Goal: Information Seeking & Learning: Compare options

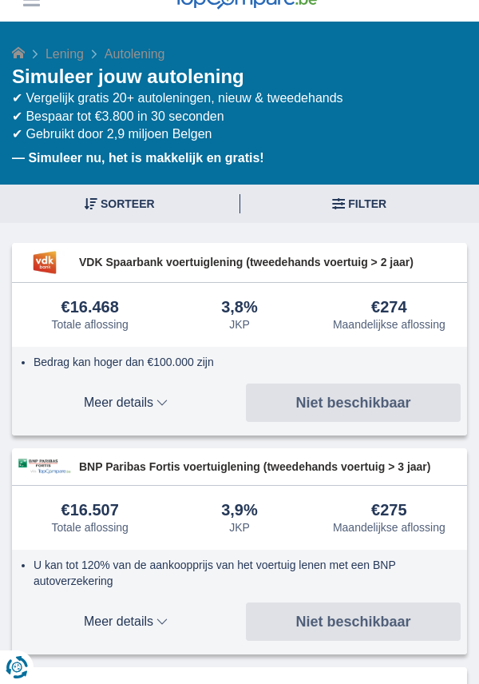
scroll to position [94, 0]
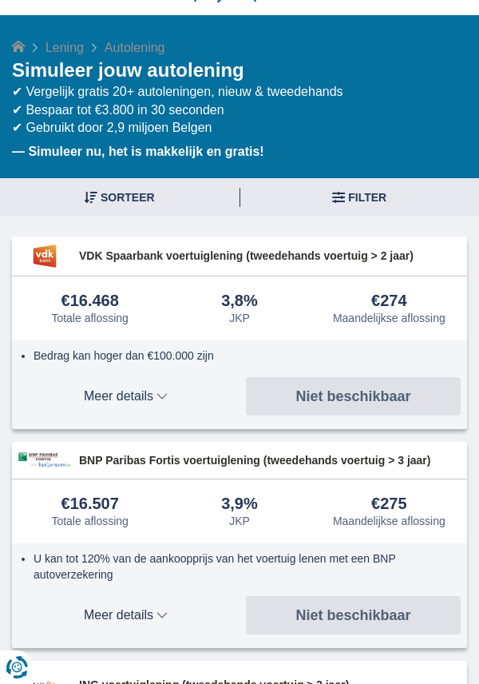
click at [364, 198] on span "Filter" at bounding box center [367, 197] width 38 height 11
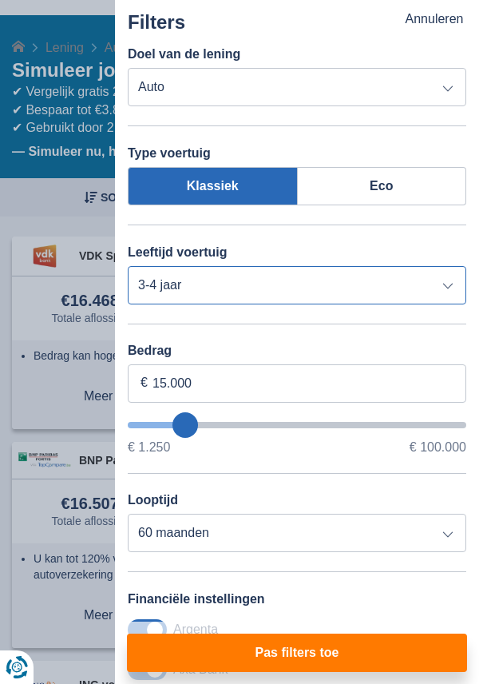
click at [450, 286] on select "Nieuw 0-1 jaar 1-2 jaar 2-3 jaar 3-4 jaar 4-5 jaar 5+ jaar" at bounding box center [297, 285] width 339 height 38
select select "5+"
click at [128, 266] on select "Nieuw 0-1 jaar 1-2 jaar 2-3 jaar 3-4 jaar 4-5 jaar 5+ jaar" at bounding box center [297, 285] width 339 height 38
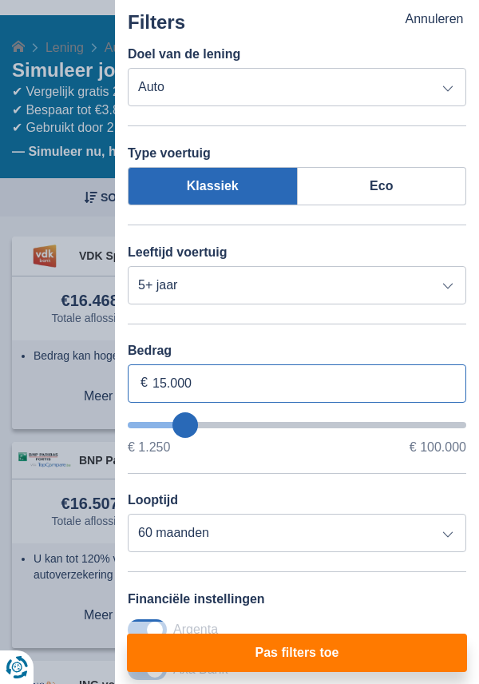
click at [258, 389] on input "15.000" at bounding box center [297, 383] width 339 height 38
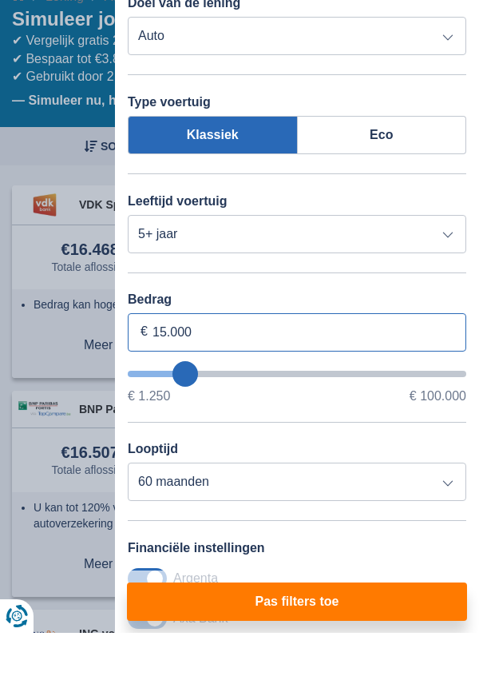
click at [170, 385] on input "15.000" at bounding box center [297, 383] width 339 height 38
click at [157, 384] on input "15.000" at bounding box center [297, 383] width 339 height 38
click at [164, 384] on input "15.000" at bounding box center [297, 383] width 339 height 38
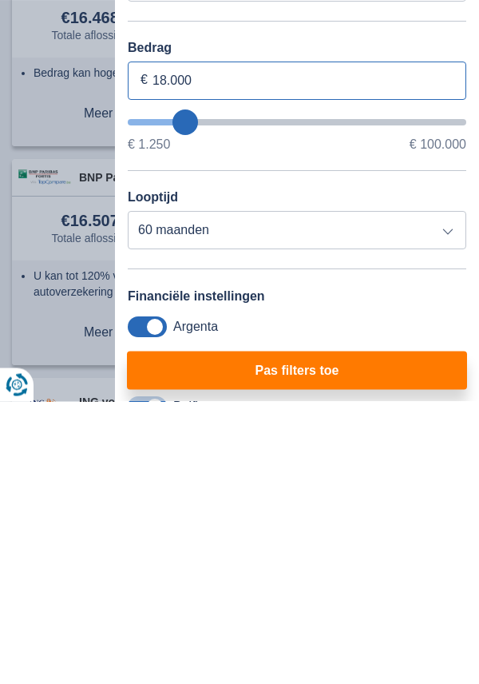
scroll to position [18, 0]
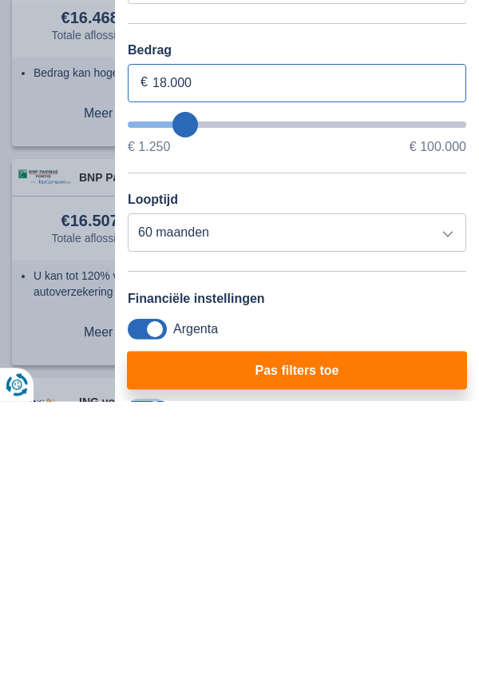
type input "18.000"
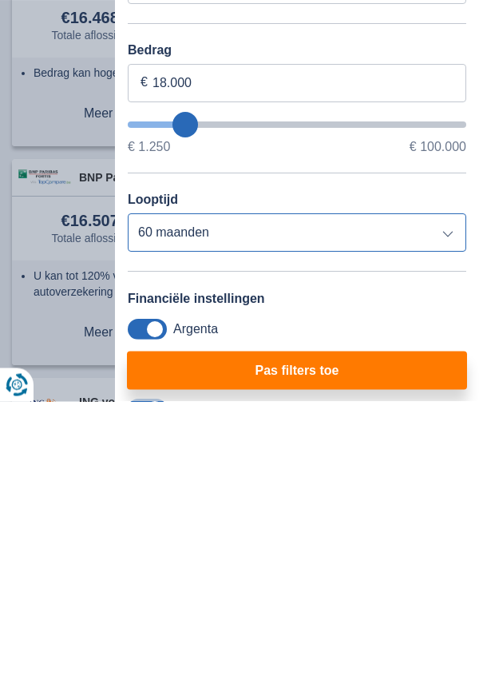
click at [446, 523] on select "12 maanden 18 maanden 24 maanden 30 maanden 36 maanden 42 maanden 48 maanden 60…" at bounding box center [297, 515] width 339 height 38
type input "18250"
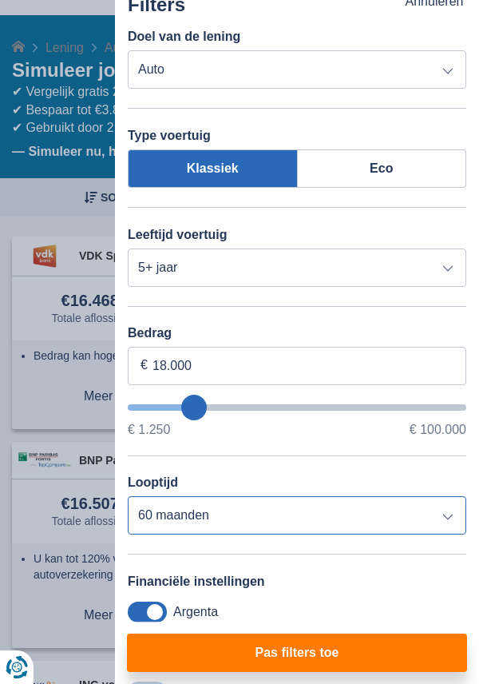
click at [128, 497] on select "12 maanden 18 maanden 24 maanden 30 maanden 36 maanden 42 maanden 48 maanden 60…" at bounding box center [297, 515] width 339 height 38
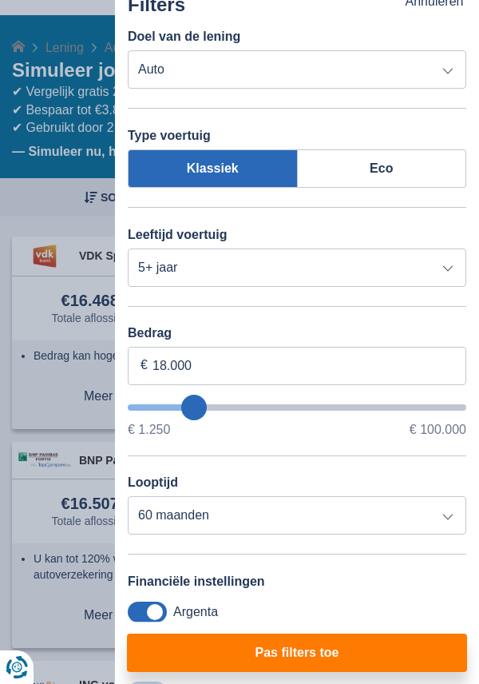
click at [332, 658] on button "Pas filters toe" at bounding box center [297, 653] width 340 height 38
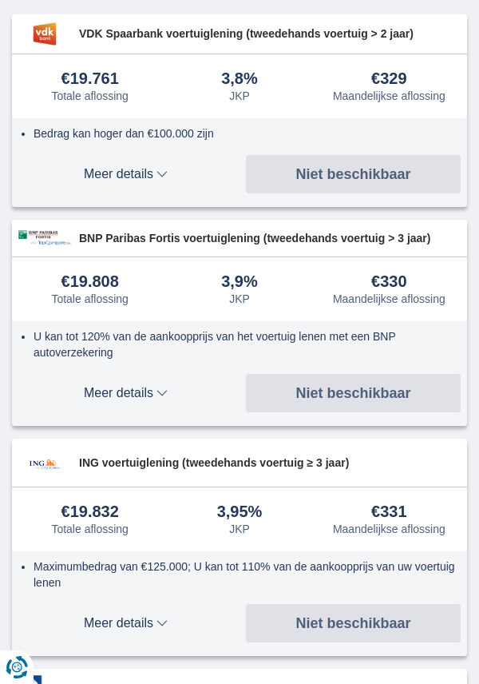
scroll to position [317, 0]
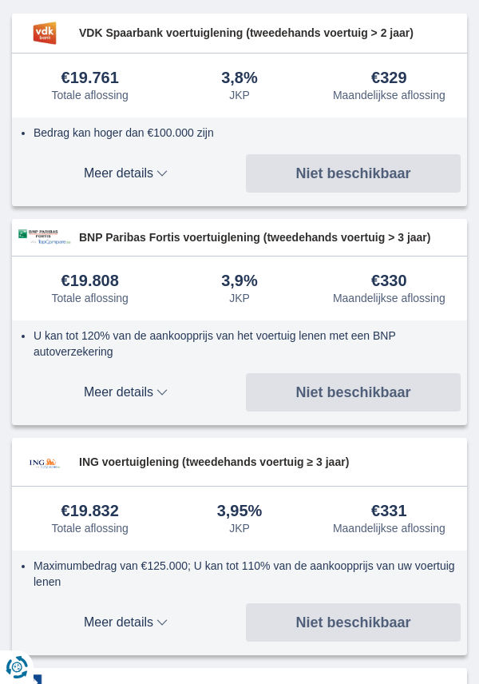
click at [160, 627] on span "Meer details" at bounding box center [125, 622] width 215 height 13
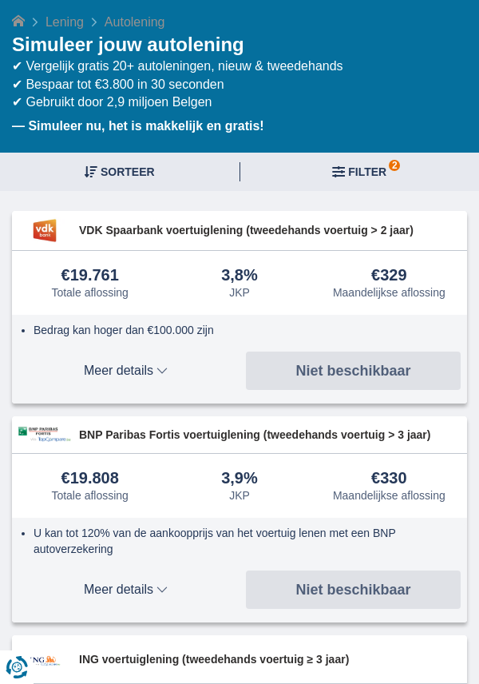
scroll to position [0, 0]
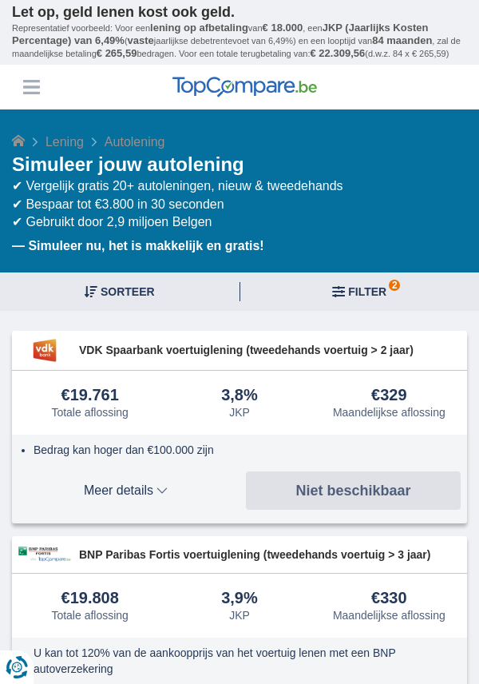
click at [352, 293] on span "2 Filter" at bounding box center [367, 291] width 38 height 11
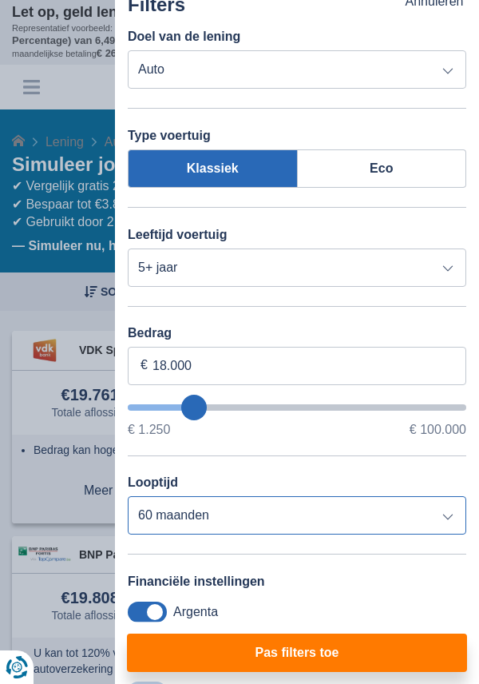
click at [454, 520] on select "12 maanden 18 maanden 24 maanden 30 maanden 36 maanden 42 maanden 48 maanden 60…" at bounding box center [297, 515] width 339 height 38
select select "36"
click at [128, 497] on select "12 maanden 18 maanden 24 maanden 30 maanden 36 maanden 42 maanden 48 maanden 60…" at bounding box center [297, 515] width 339 height 38
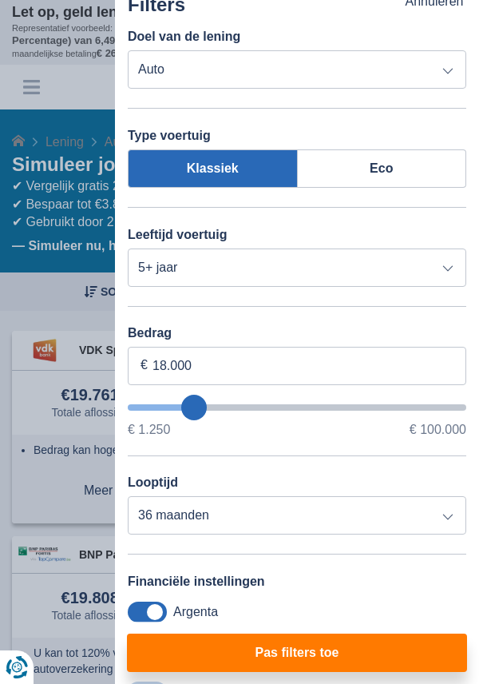
click at [336, 658] on button "Pas filters toe" at bounding box center [297, 653] width 340 height 38
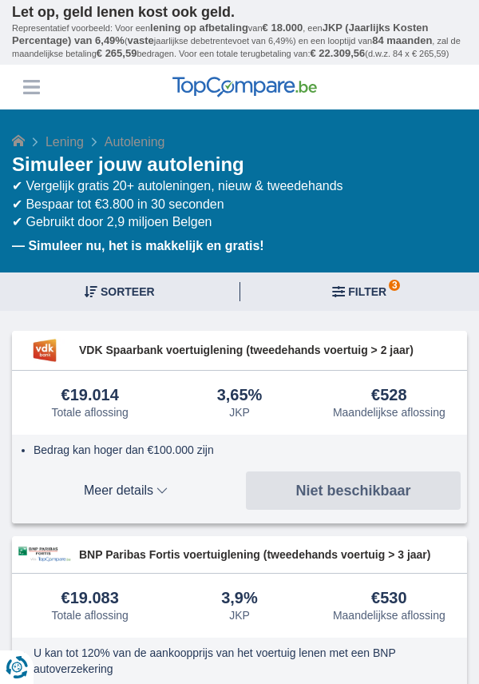
click at [364, 287] on span "3 Filter" at bounding box center [367, 291] width 38 height 11
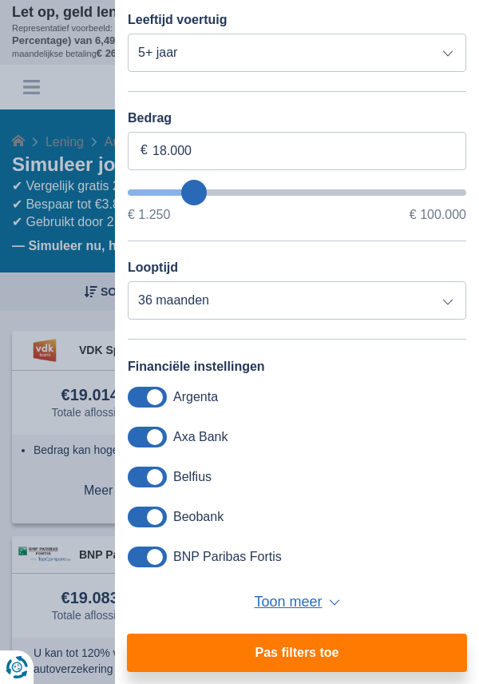
scroll to position [252, 0]
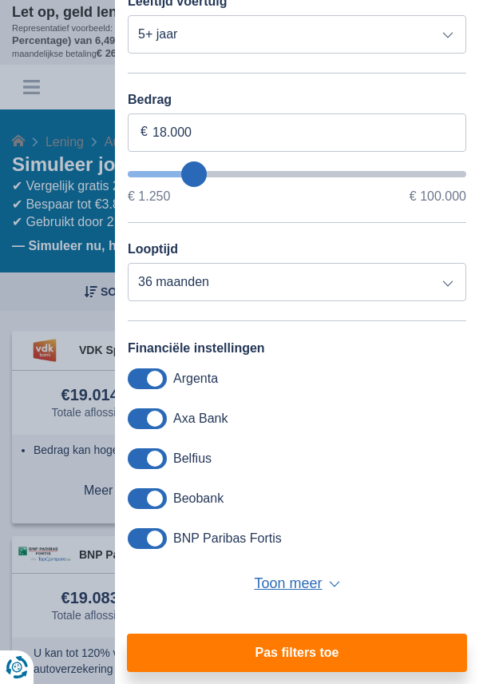
click at [296, 591] on span "Toon meer" at bounding box center [288, 584] width 68 height 21
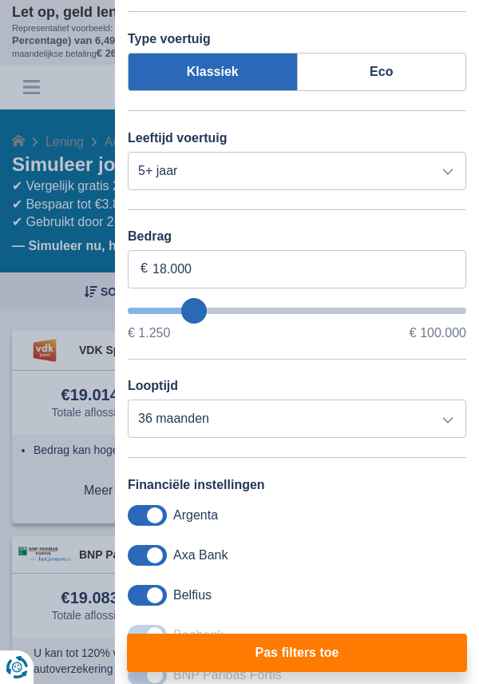
scroll to position [0, 0]
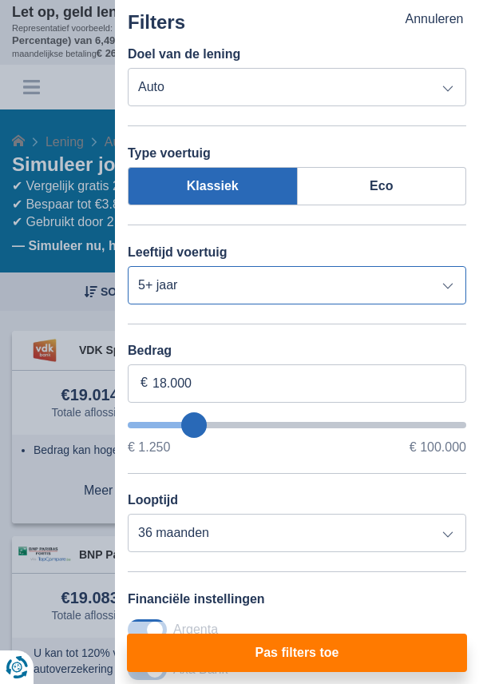
click at [451, 286] on select "Nieuw 0-1 jaar 1-2 jaar 2-3 jaar 3-4 jaar 4-5 jaar 5+ jaar" at bounding box center [297, 285] width 339 height 38
click at [128, 266] on select "Nieuw 0-1 jaar 1-2 jaar 2-3 jaar 3-4 jaar 4-5 jaar 5+ jaar" at bounding box center [297, 285] width 339 height 38
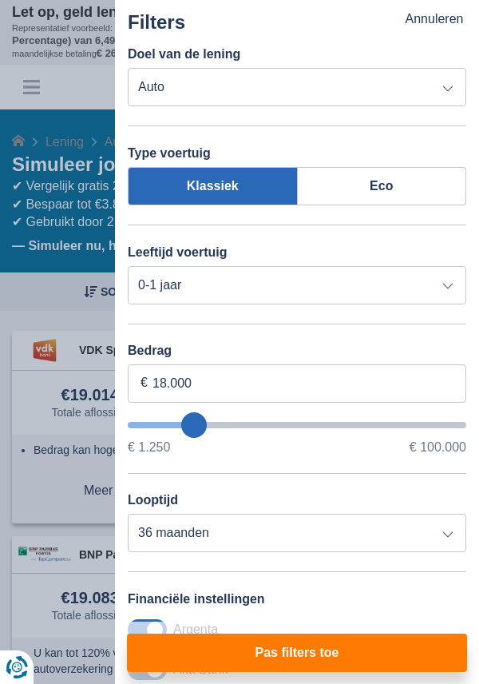
click at [300, 658] on button "Pas filters toe" at bounding box center [297, 653] width 340 height 38
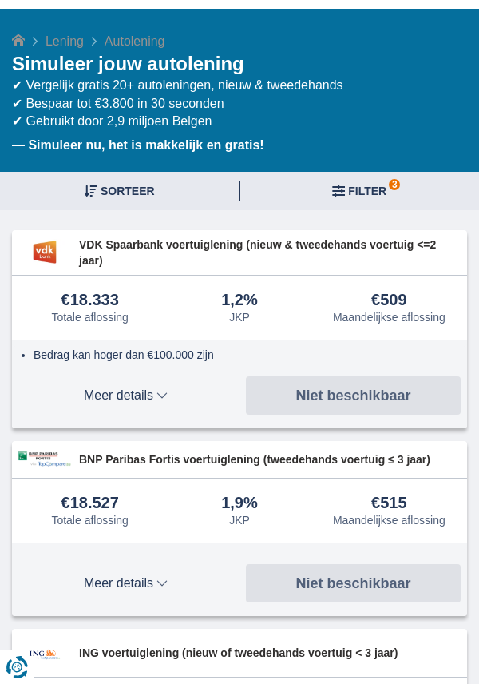
scroll to position [105, 0]
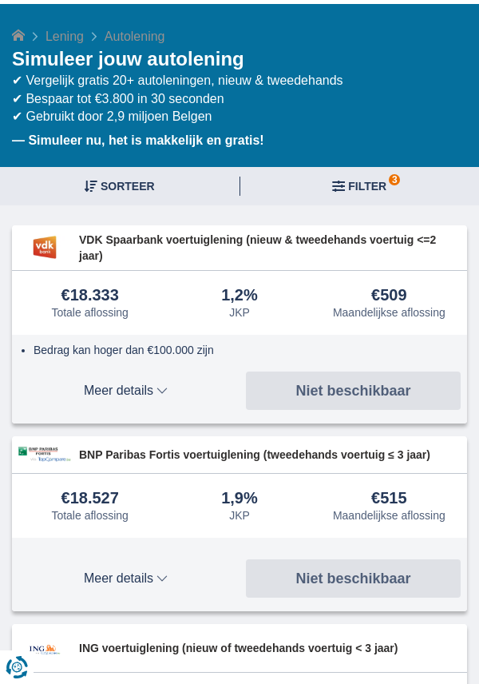
click at [364, 185] on span "3 Filter" at bounding box center [367, 186] width 38 height 11
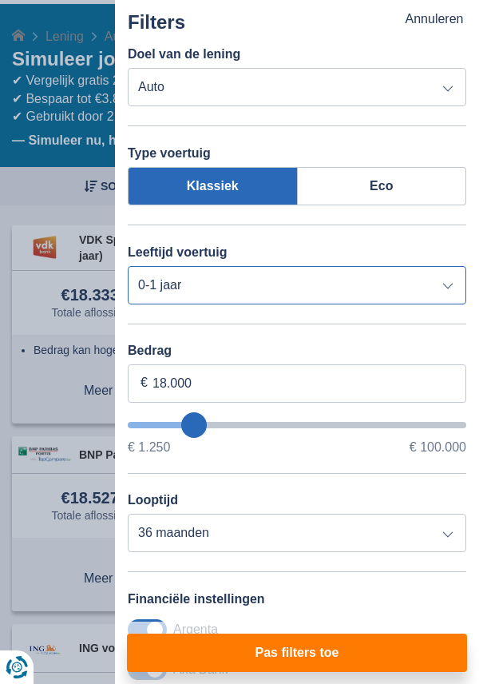
click at [462, 280] on select "Nieuw 0-1 jaar 1-2 jaar 2-3 jaar 3-4 jaar 4-5 jaar 5+ jaar" at bounding box center [297, 285] width 339 height 38
select select "5+"
click at [128, 266] on select "Nieuw 0-1 jaar 1-2 jaar 2-3 jaar 3-4 jaar 4-5 jaar 5+ jaar" at bounding box center [297, 285] width 339 height 38
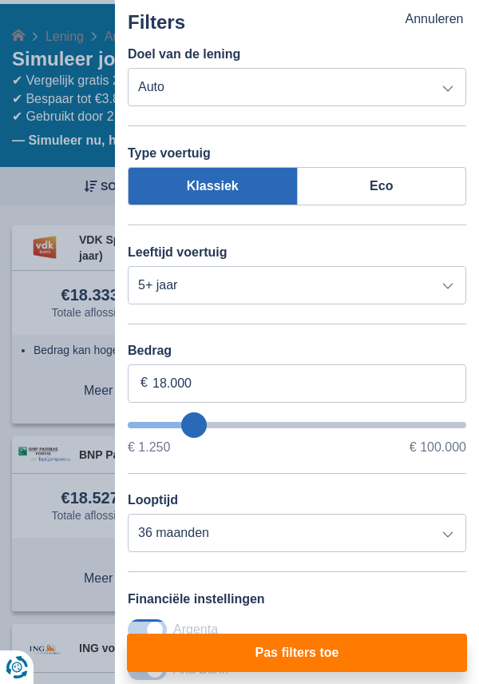
click at [324, 672] on button "Pas filters toe" at bounding box center [297, 653] width 340 height 38
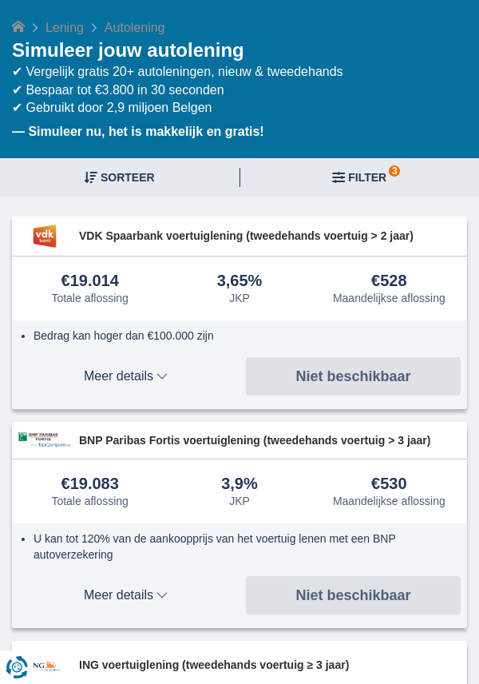
scroll to position [101, 0]
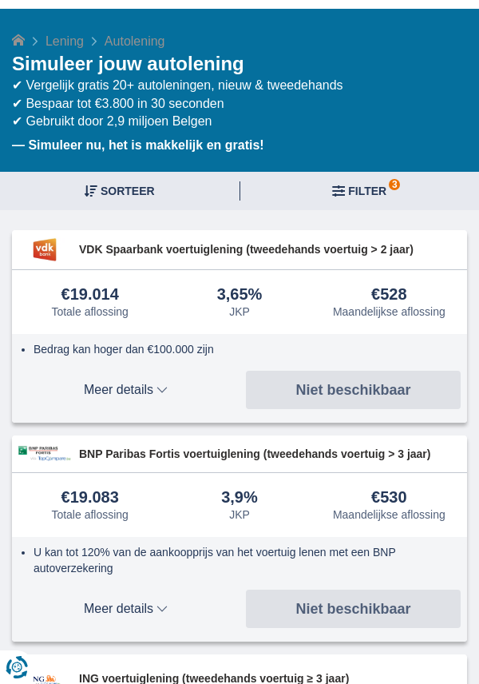
click at [122, 394] on span "Meer details" at bounding box center [125, 390] width 215 height 13
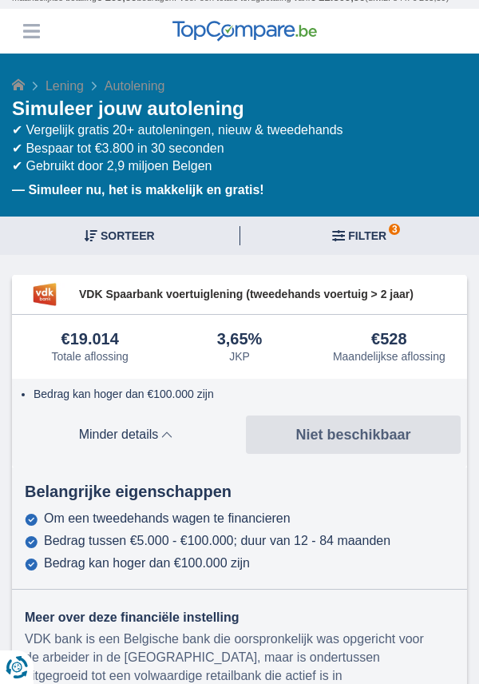
scroll to position [0, 0]
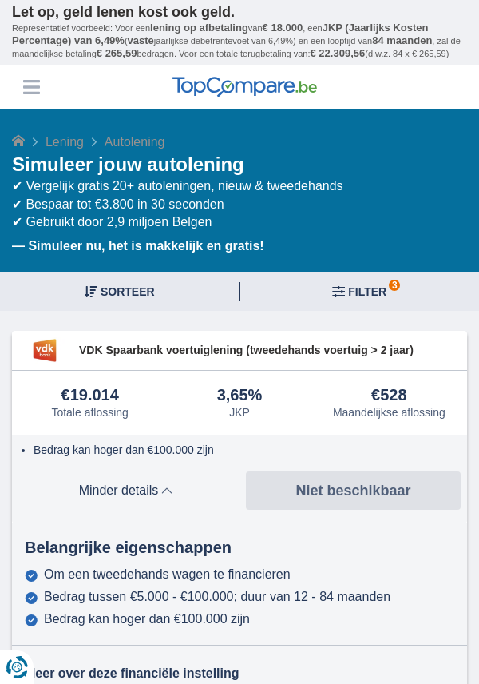
click at [369, 286] on span "3 Filter" at bounding box center [367, 291] width 38 height 11
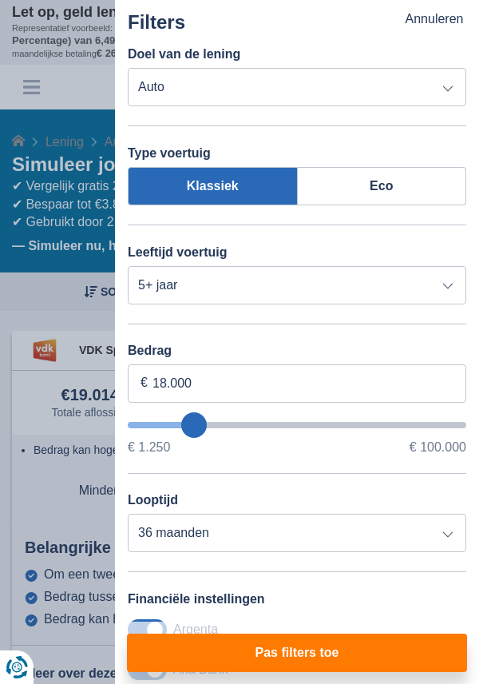
click at [28, 311] on div at bounding box center [239, 342] width 479 height 684
type input "18250"
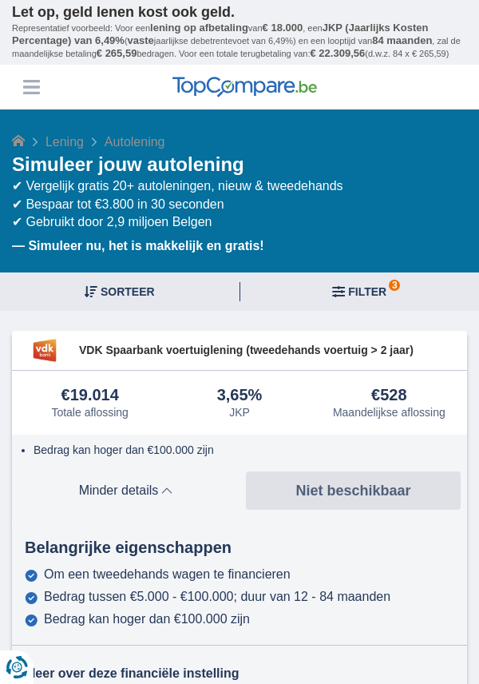
click at [372, 289] on span "3 Filter" at bounding box center [367, 291] width 38 height 11
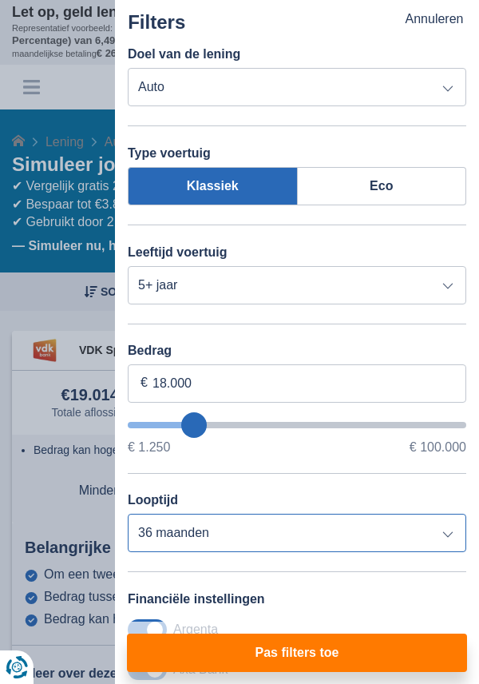
click at [445, 539] on select "12 maanden 18 maanden 24 maanden 30 maanden 36 maanden 42 maanden 48 maanden 60…" at bounding box center [297, 533] width 339 height 38
select select "60"
click at [128, 515] on select "12 maanden 18 maanden 24 maanden 30 maanden 36 maanden 42 maanden 48 maanden 60…" at bounding box center [297, 533] width 339 height 38
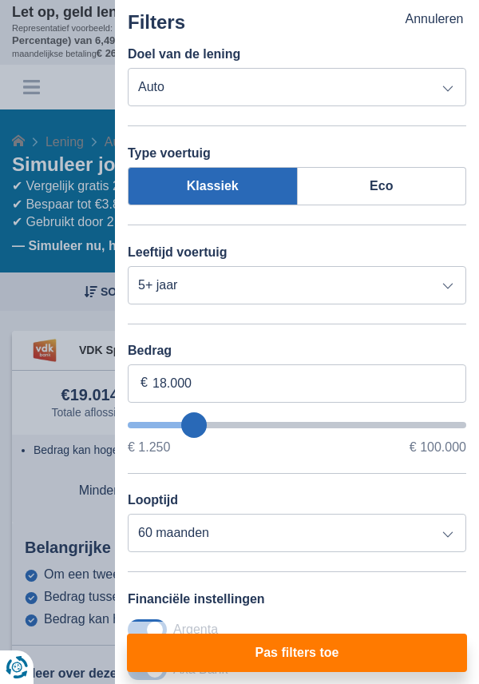
click at [307, 652] on button "Pas filters toe" at bounding box center [297, 653] width 340 height 38
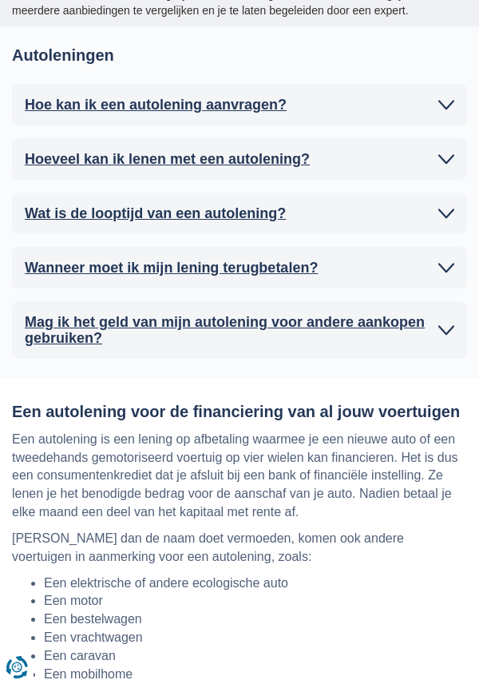
scroll to position [5130, 0]
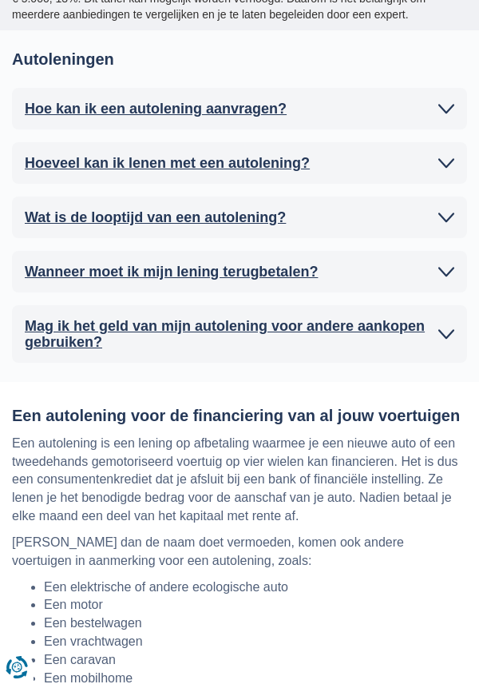
click at [452, 155] on icon at bounding box center [447, 163] width 16 height 16
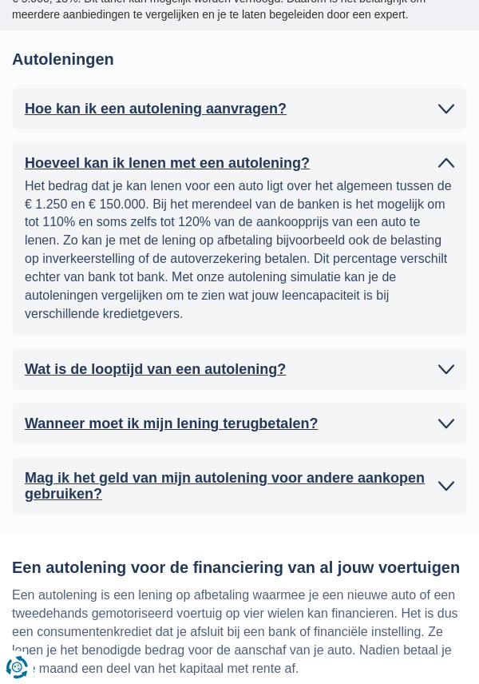
click at [447, 361] on icon at bounding box center [447, 369] width 16 height 16
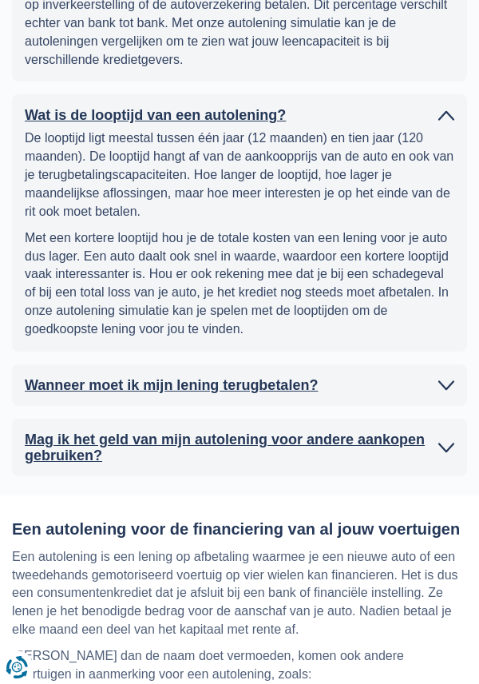
scroll to position [5387, 0]
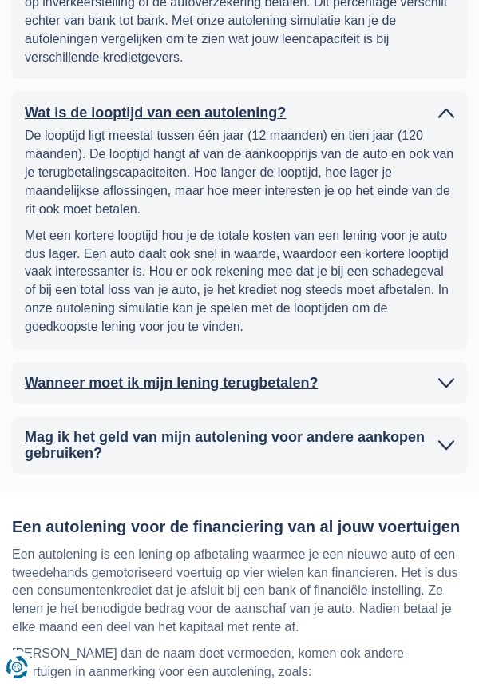
click at [41, 429] on h2 "Mag ik het geld van mijn autolening voor andere aankopen gebruiken?" at bounding box center [228, 445] width 406 height 32
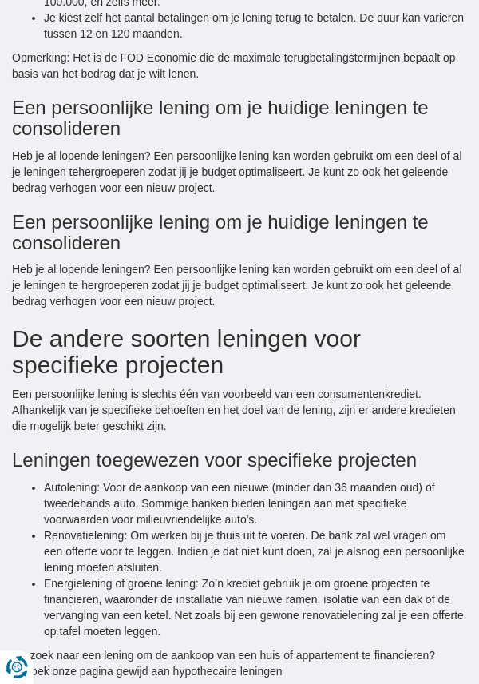
scroll to position [3290, 0]
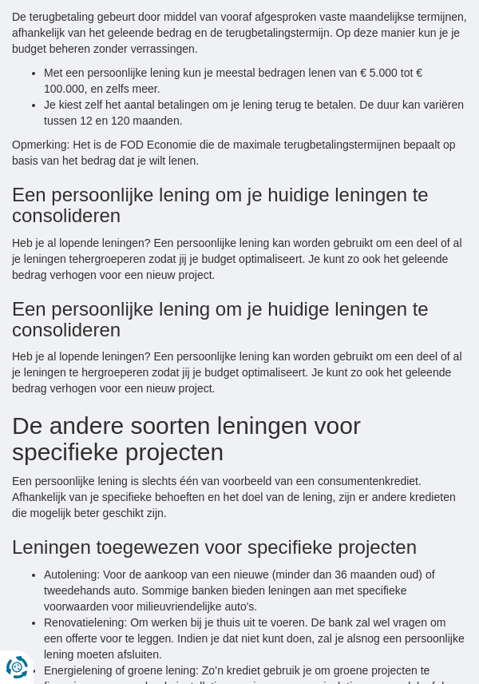
click at [41, 432] on h2 "De andere soorten leningen voor specifieke projecten" at bounding box center [239, 438] width 455 height 53
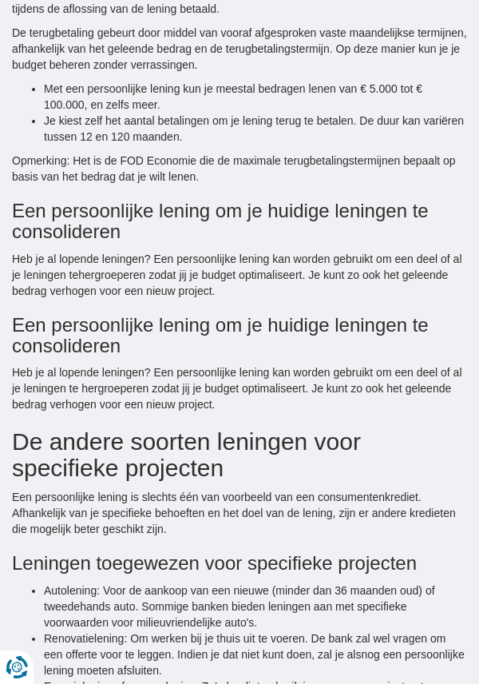
click at [50, 428] on h2 "De andere soorten leningen voor specifieke projecten" at bounding box center [239, 454] width 455 height 53
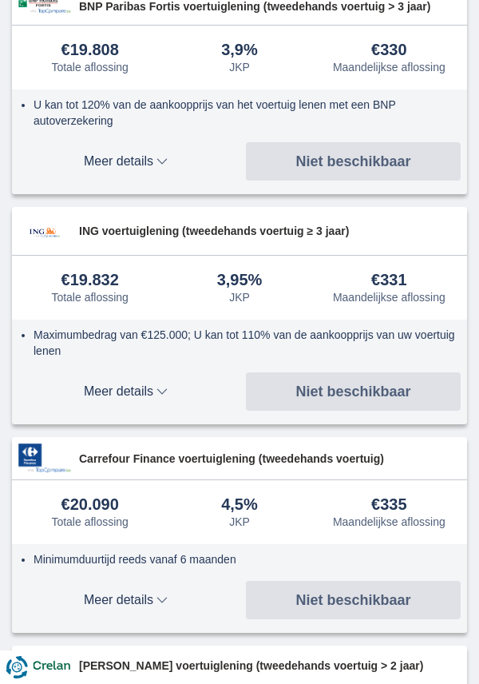
scroll to position [0, 0]
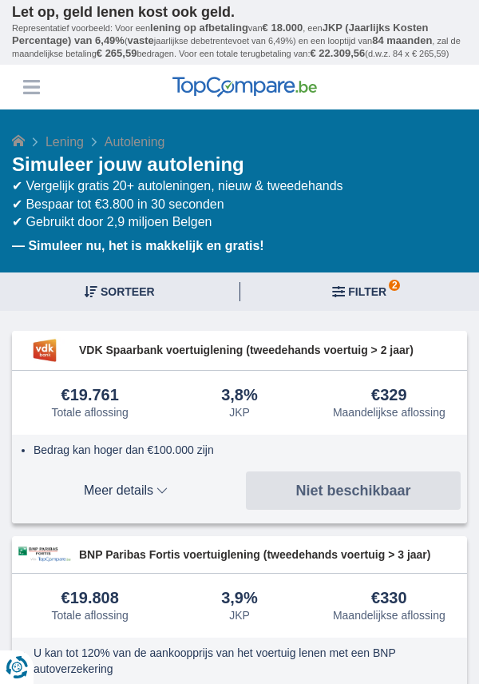
click at [384, 286] on span "2 Filter" at bounding box center [367, 291] width 38 height 11
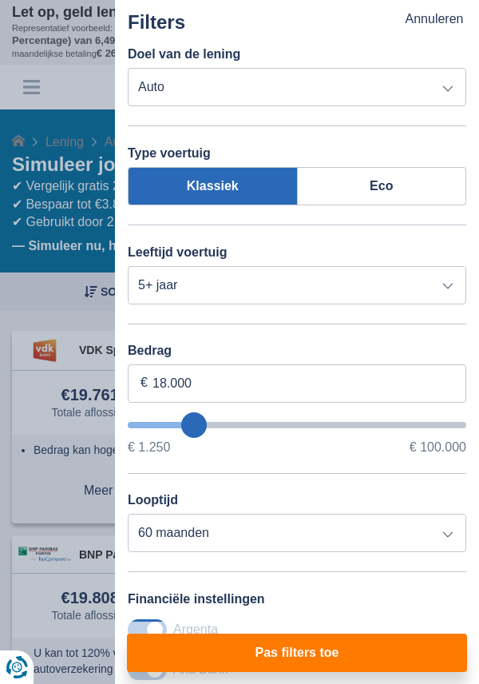
click at [404, 186] on label "Eco" at bounding box center [382, 186] width 169 height 38
click at [0, 0] on input "Eco" at bounding box center [0, 0] width 0 height 0
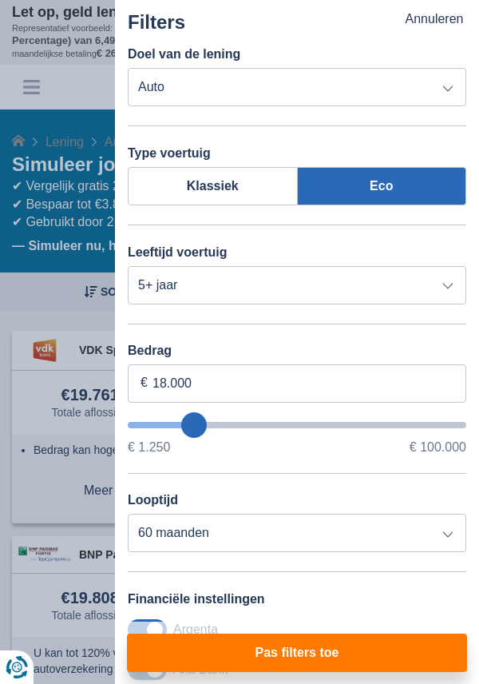
click at [220, 658] on button "Pas filters toe" at bounding box center [297, 653] width 340 height 38
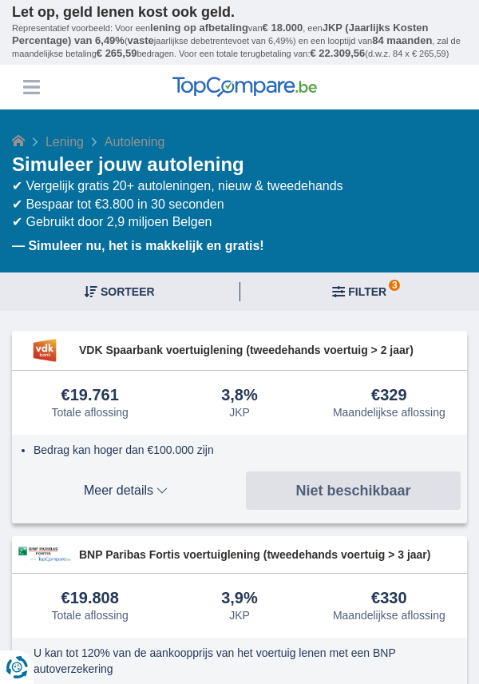
click at [384, 288] on span "3 Filter" at bounding box center [367, 291] width 38 height 11
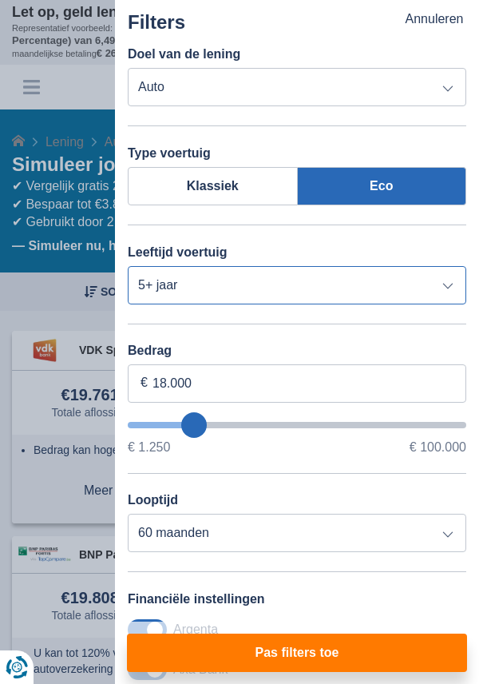
click at [396, 288] on select "Nieuw 0-1 jaar 1-2 jaar 2-3 jaar 3-4 jaar 4-5 jaar 5+ jaar" at bounding box center [297, 285] width 339 height 38
select select "1-2"
click at [128, 266] on select "Nieuw 0-1 jaar 1-2 jaar 2-3 jaar 3-4 jaar 4-5 jaar 5+ jaar" at bounding box center [297, 285] width 339 height 38
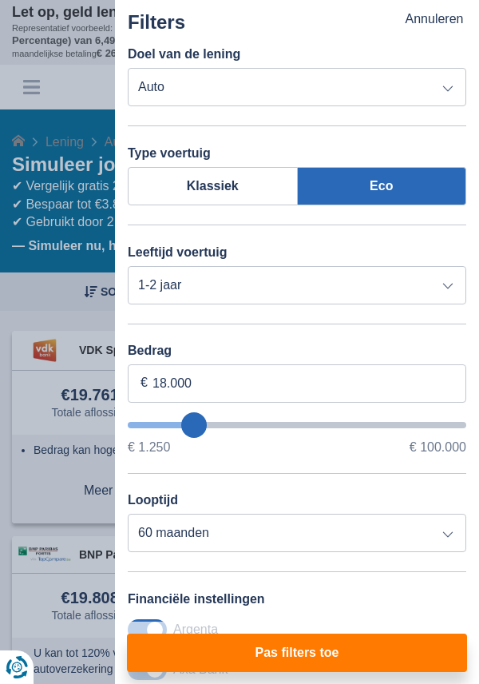
click at [218, 654] on button "Pas filters toe" at bounding box center [297, 653] width 340 height 38
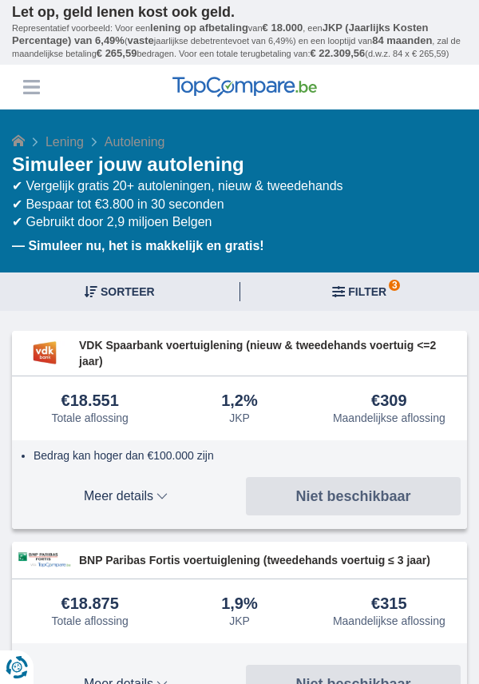
click at [372, 286] on span "3 Filter" at bounding box center [367, 291] width 38 height 11
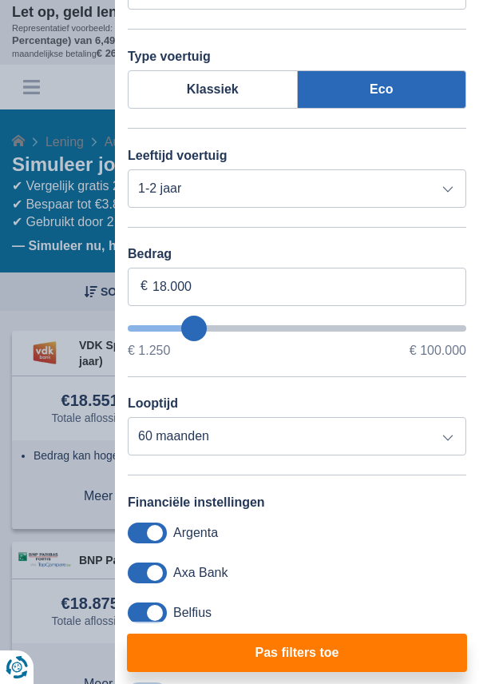
type input "76.250"
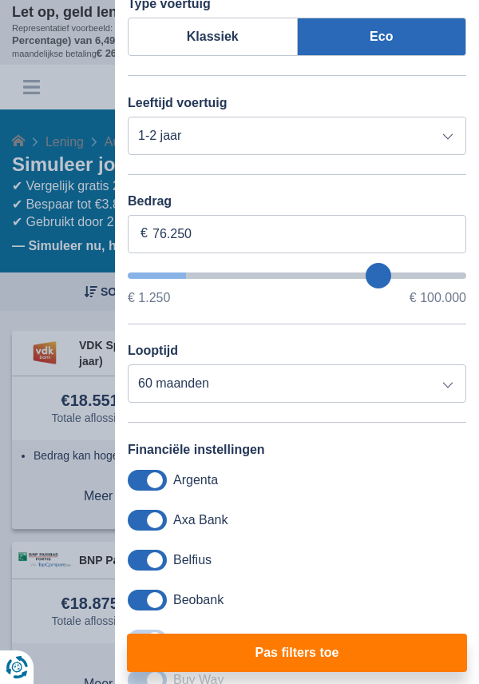
type input "76250"
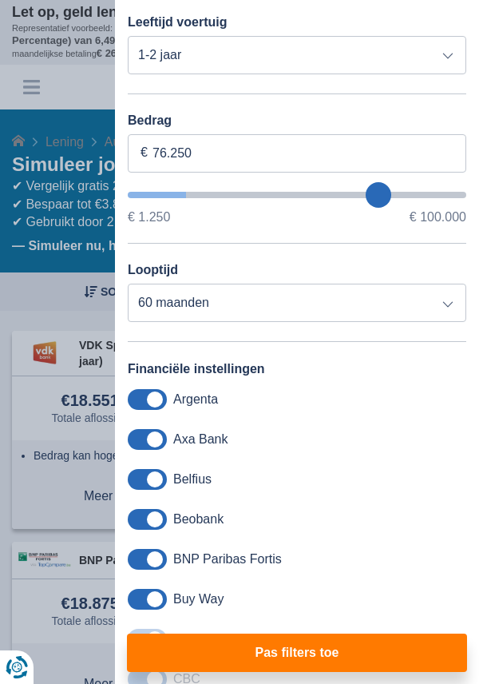
select select "120"
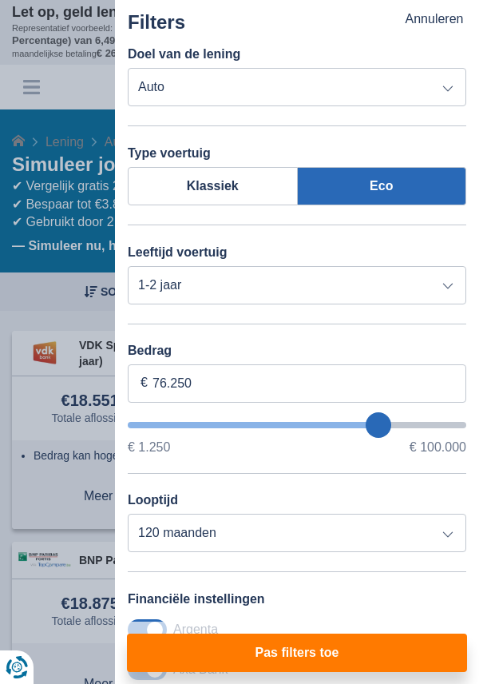
click at [230, 181] on label "Klassiek" at bounding box center [213, 186] width 170 height 38
click at [0, 0] on input "Klassiek" at bounding box center [0, 0] width 0 height 0
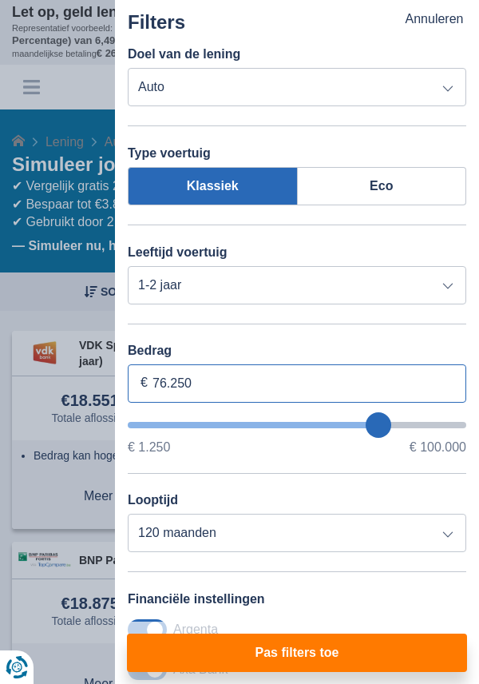
click at [287, 387] on input "76.250" at bounding box center [297, 383] width 339 height 38
type input "7"
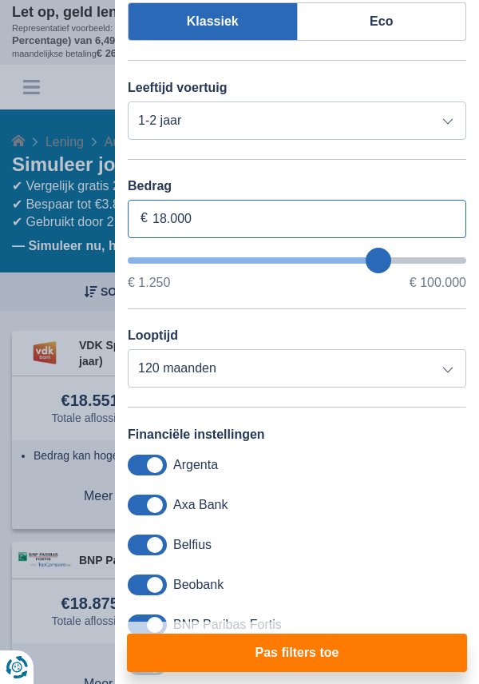
type input "67.250"
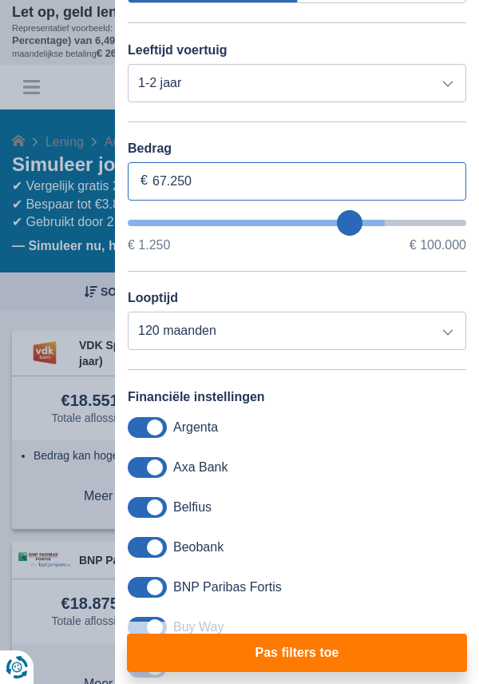
type input "67250"
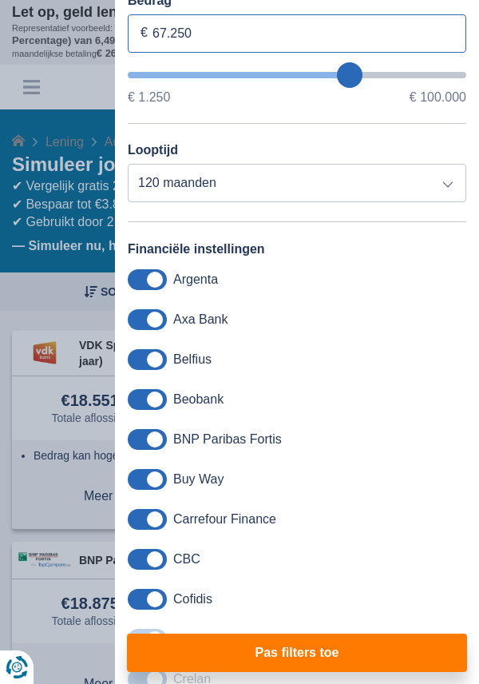
scroll to position [351, 0]
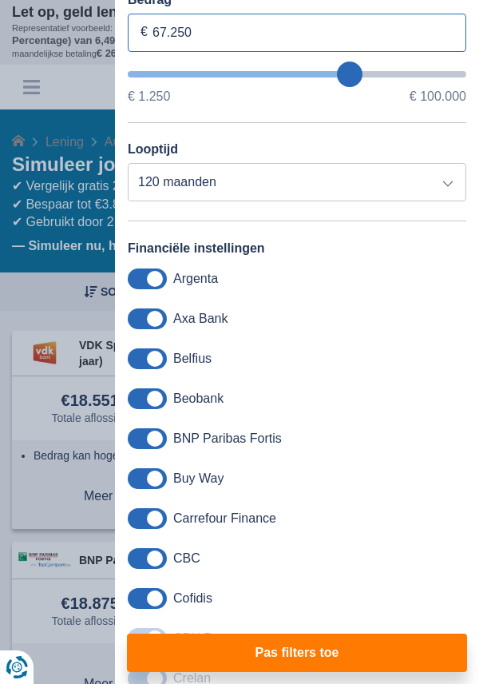
type input "67.250"
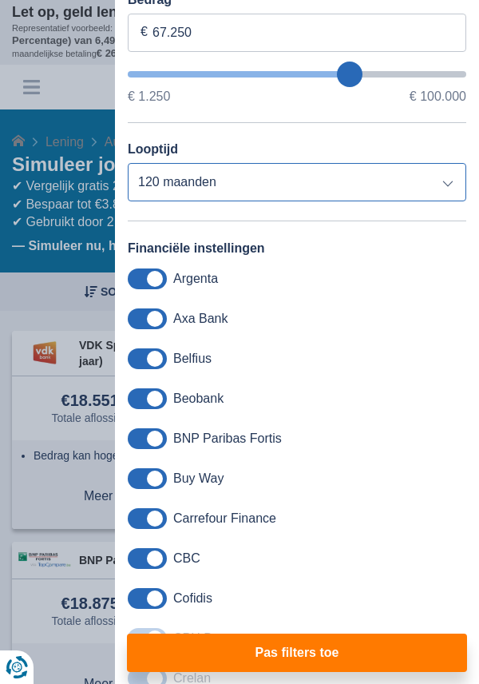
click at [449, 187] on select "12 maanden 18 maanden 24 maanden 30 maanden 36 maanden 42 maanden 48 maanden 60…" at bounding box center [297, 182] width 339 height 38
select select "48"
click at [128, 165] on select "12 maanden 18 maanden 24 maanden 30 maanden 36 maanden 42 maanden 48 maanden 60…" at bounding box center [297, 182] width 339 height 38
click at [304, 654] on button "Pas filters toe" at bounding box center [297, 653] width 340 height 38
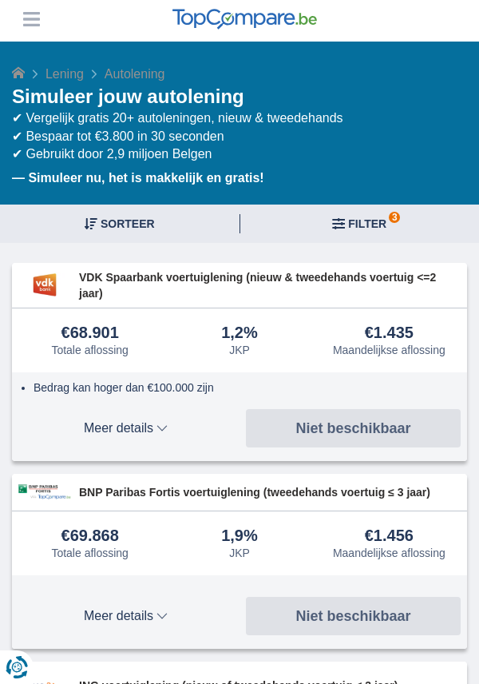
scroll to position [0, 0]
